Goal: Check status: Check status

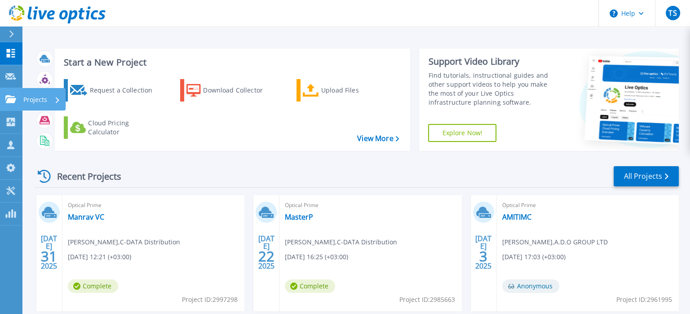
click at [10, 98] on icon at bounding box center [10, 99] width 11 height 8
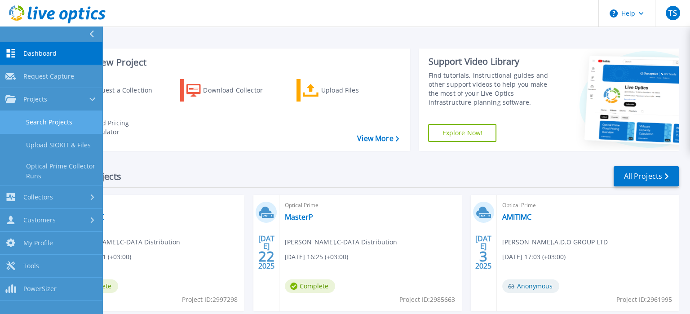
click at [54, 123] on link "Search Projects" at bounding box center [51, 122] width 102 height 23
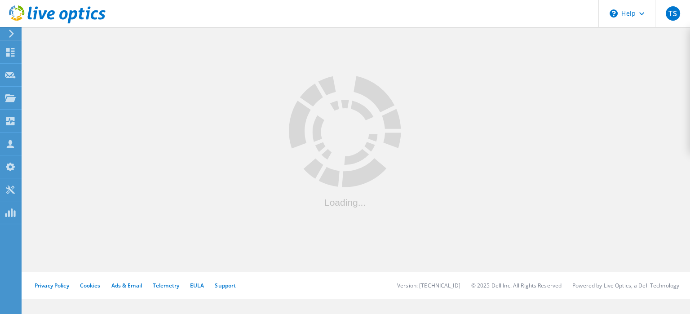
click at [215, 170] on div at bounding box center [356, 148] width 668 height 247
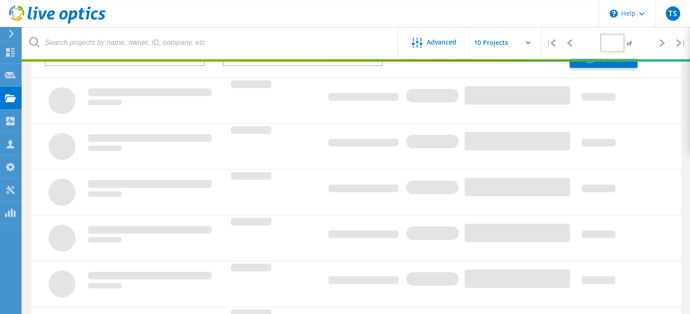
type input "1"
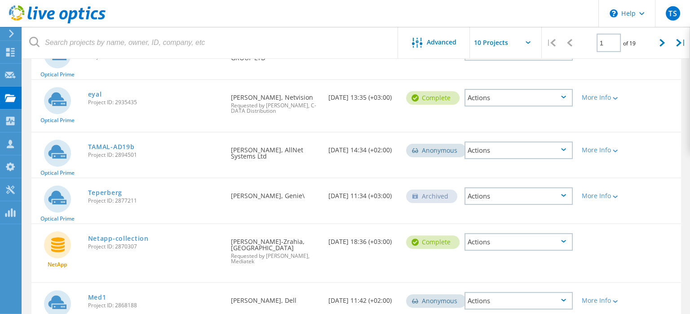
scroll to position [285, 0]
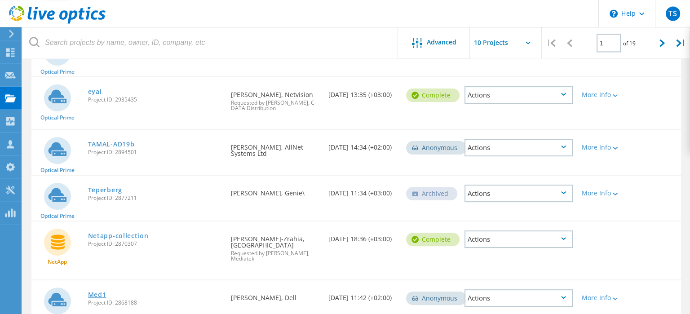
click at [93, 292] on link "Med1" at bounding box center [97, 295] width 18 height 6
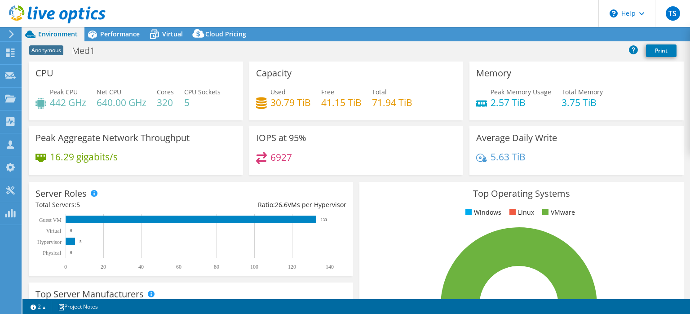
select select "USD"
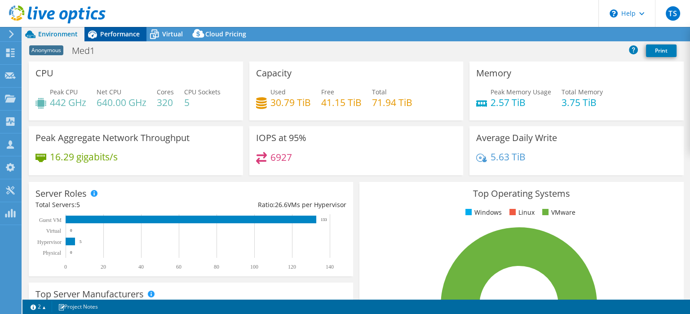
click at [107, 39] on div "Performance" at bounding box center [115, 34] width 62 height 14
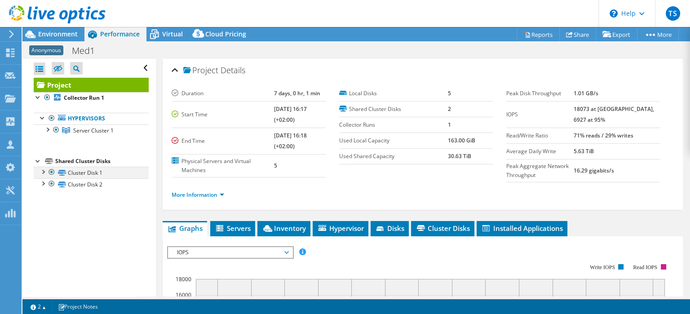
click at [44, 170] on div at bounding box center [42, 171] width 9 height 9
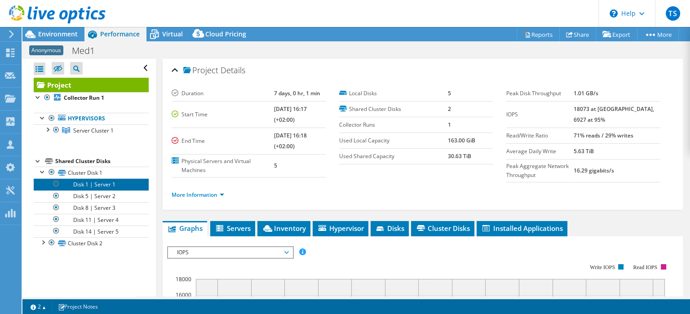
click at [75, 184] on link "Disk 1 | Server 1" at bounding box center [91, 184] width 115 height 12
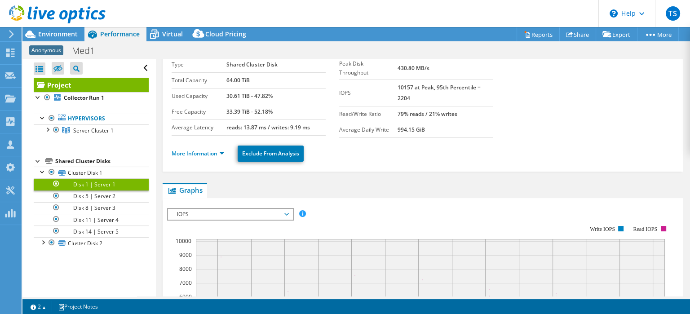
scroll to position [35, 0]
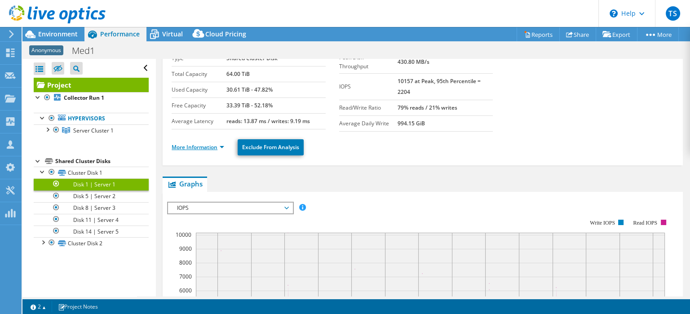
click at [222, 147] on link "More Information" at bounding box center [198, 147] width 53 height 8
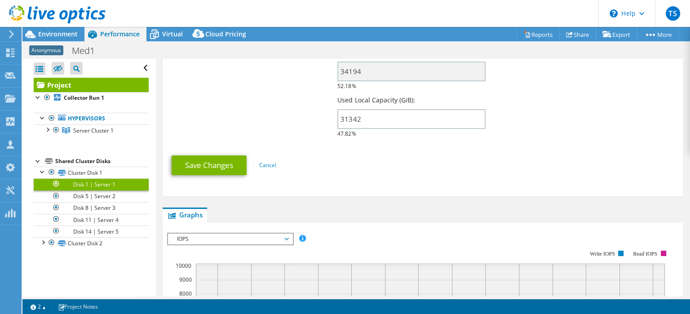
scroll to position [0, 0]
